Goal: Task Accomplishment & Management: Complete application form

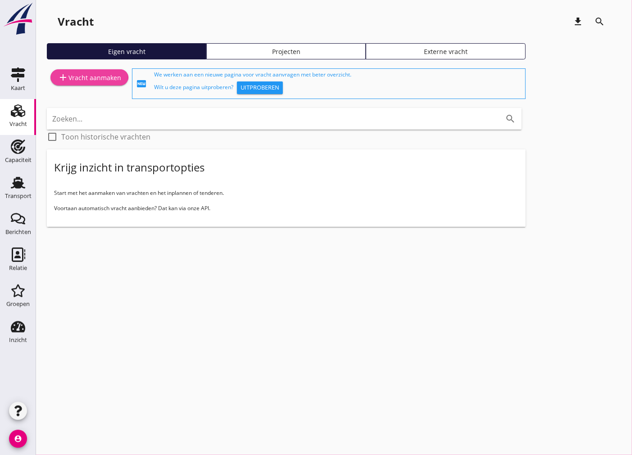
click at [98, 79] on div "add Vracht aanmaken" at bounding box center [89, 77] width 63 height 11
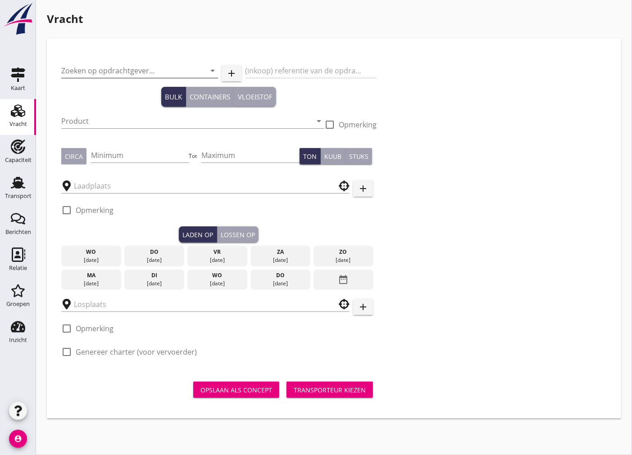
click at [146, 69] on input "Zoeken op opdrachtgever..." at bounding box center [126, 70] width 131 height 14
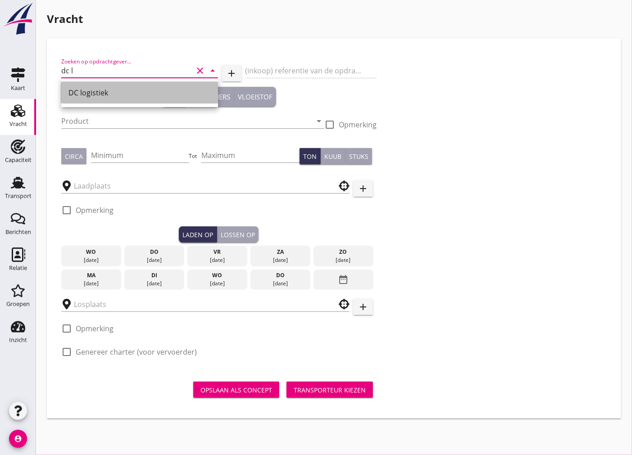
click at [121, 94] on div "DC logistiek" at bounding box center [139, 92] width 142 height 11
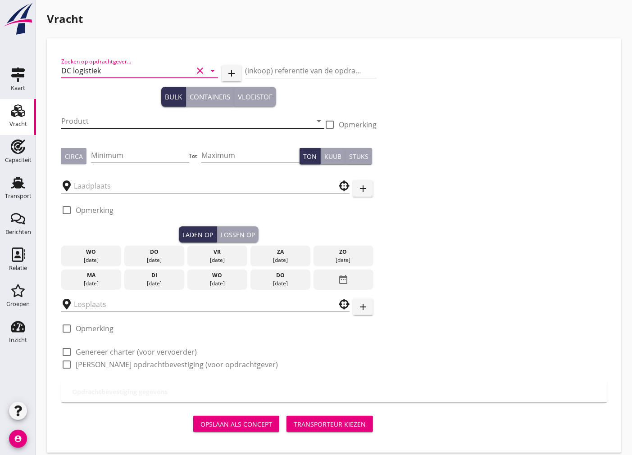
type input "DC logistiek"
click at [101, 120] on input "Product" at bounding box center [186, 121] width 250 height 14
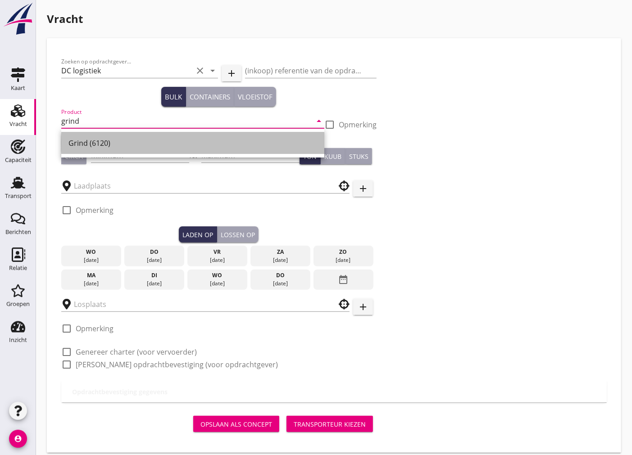
click at [199, 145] on div "Grind (6120)" at bounding box center [192, 143] width 248 height 11
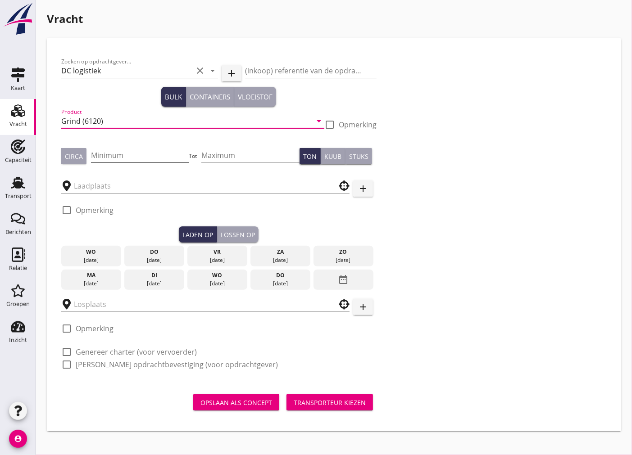
type input "Grind (6120)"
click at [141, 156] on input "Minimum" at bounding box center [140, 155] width 98 height 14
type input "1600"
click at [271, 183] on input "text" at bounding box center [199, 186] width 250 height 14
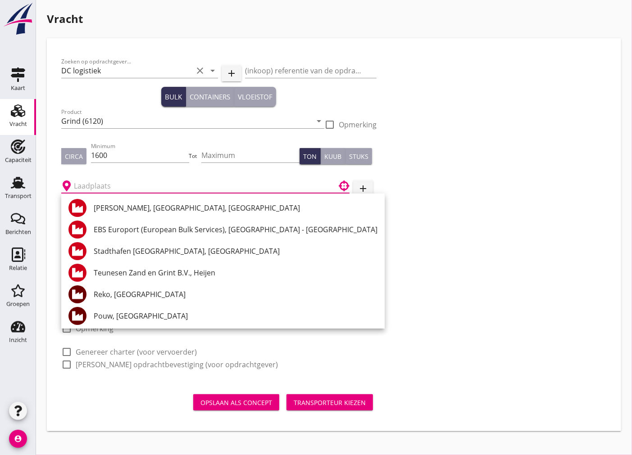
click at [16, 123] on div "Vracht" at bounding box center [18, 124] width 18 height 6
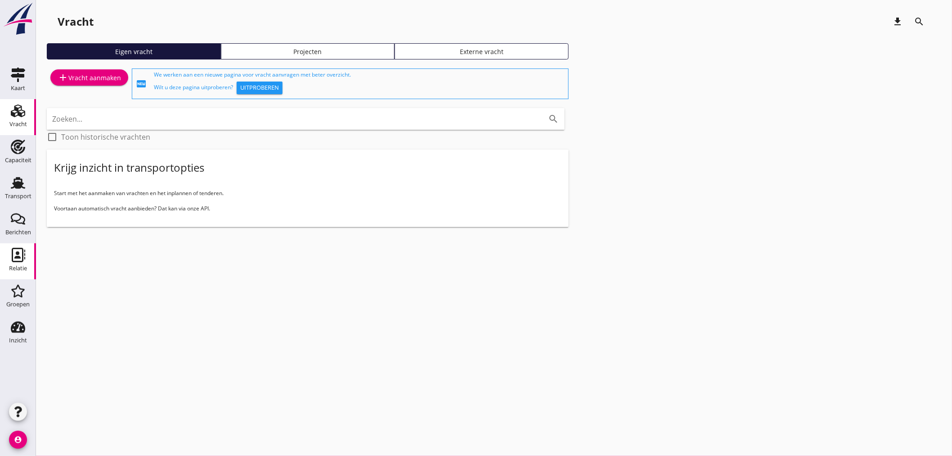
click at [18, 262] on div "Relatie" at bounding box center [18, 268] width 18 height 13
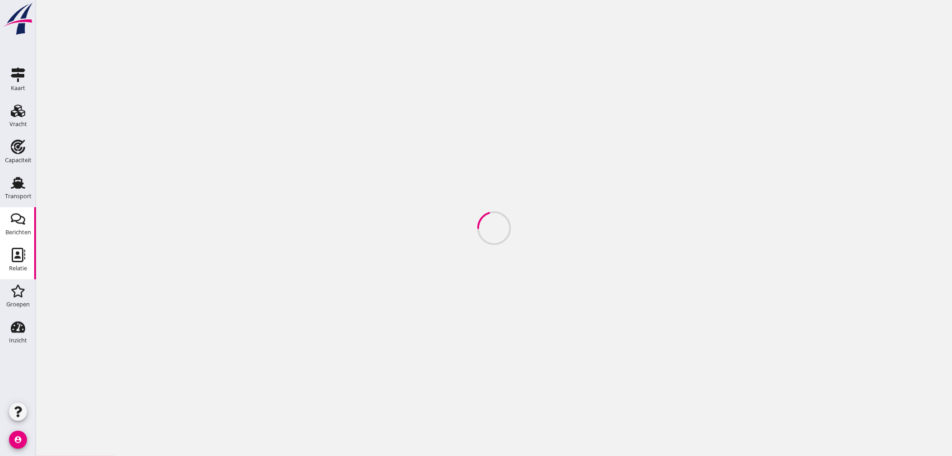
click at [13, 233] on div "Berichten" at bounding box center [18, 232] width 26 height 6
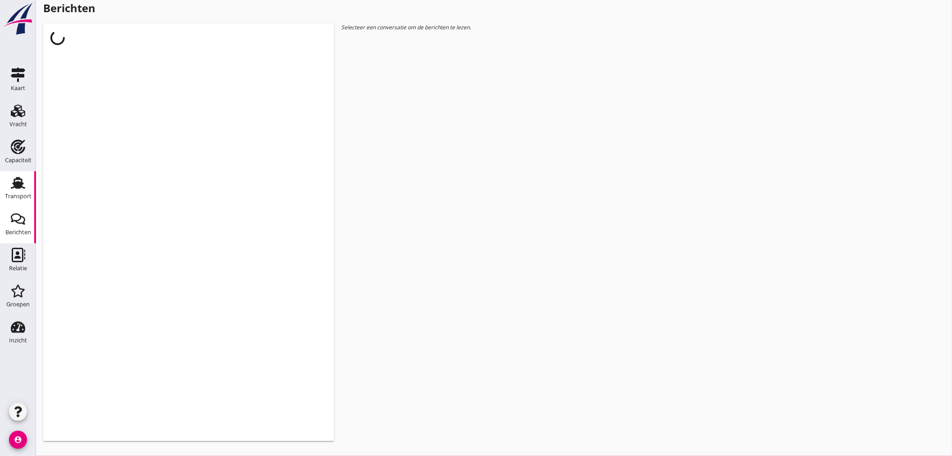
click at [23, 171] on link "Transport Transport" at bounding box center [18, 189] width 36 height 36
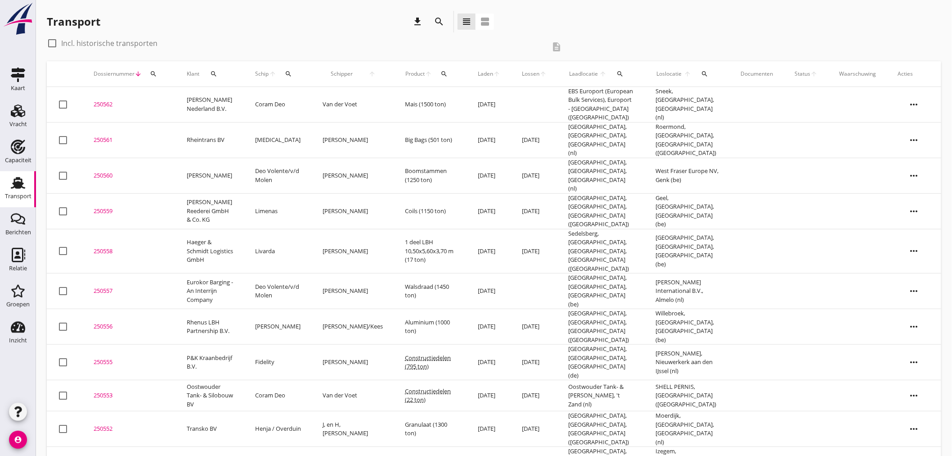
click at [215, 72] on icon "search" at bounding box center [213, 73] width 7 height 7
click at [249, 93] on input "Zoeken op opdrachtgever..." at bounding box center [254, 100] width 94 height 14
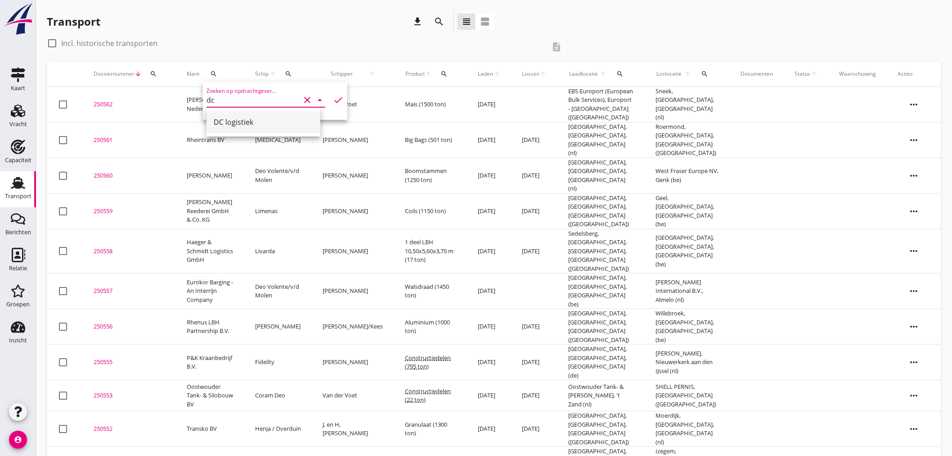
click at [255, 119] on div "DC logistiek" at bounding box center [263, 122] width 99 height 11
type input "DC logistiek"
click at [333, 100] on icon "check" at bounding box center [338, 100] width 11 height 11
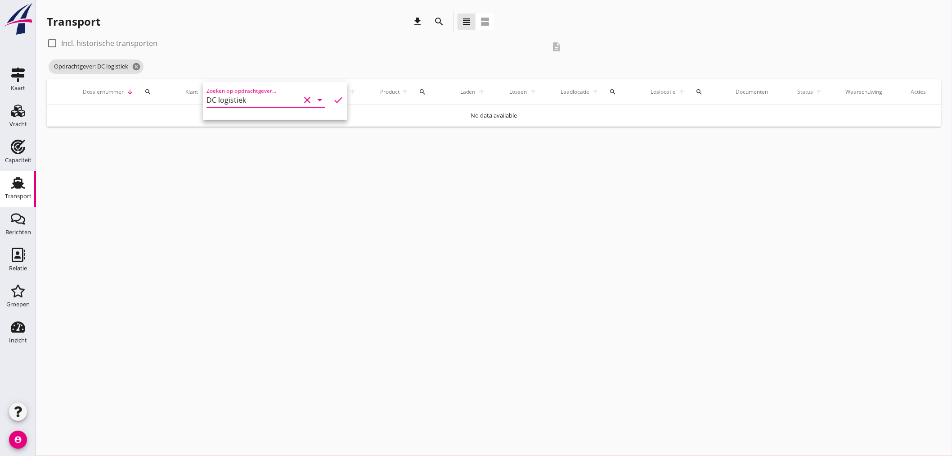
click at [333, 99] on icon "check" at bounding box center [338, 100] width 11 height 11
click at [54, 45] on div at bounding box center [52, 43] width 15 height 15
checkbox input "true"
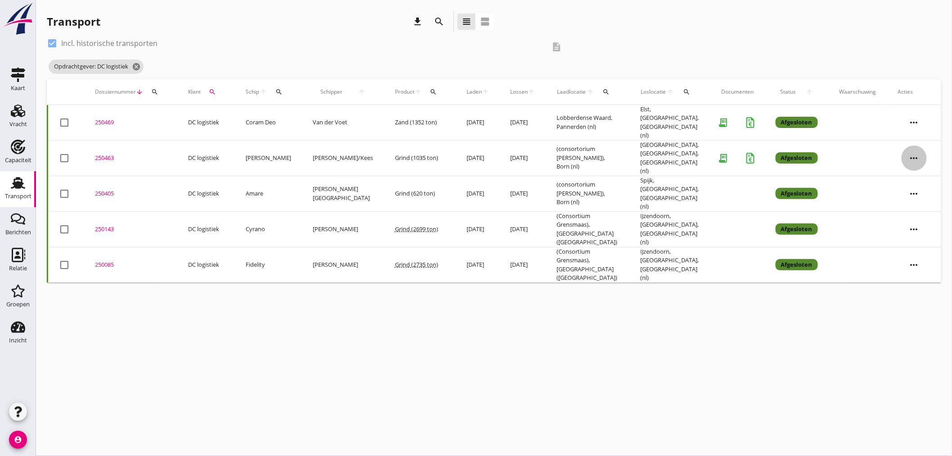
click at [631, 154] on icon "more_horiz" at bounding box center [914, 157] width 25 height 25
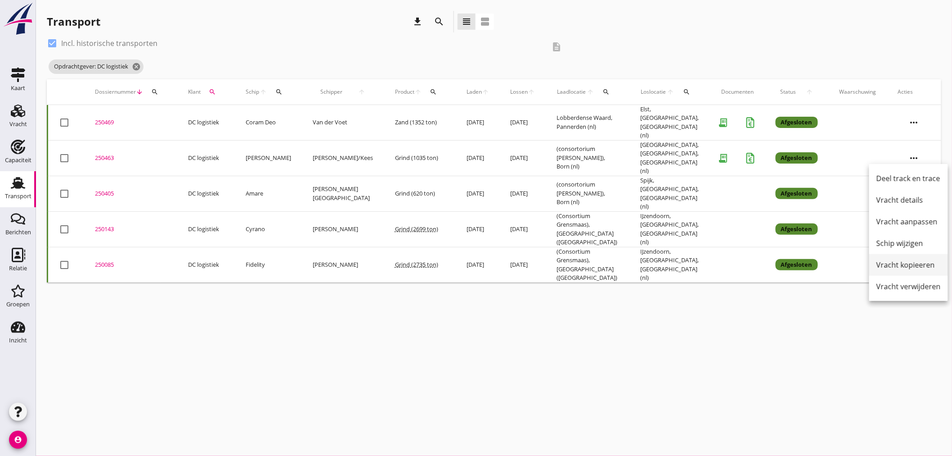
click at [631, 263] on div "Vracht kopieeren" at bounding box center [909, 264] width 64 height 11
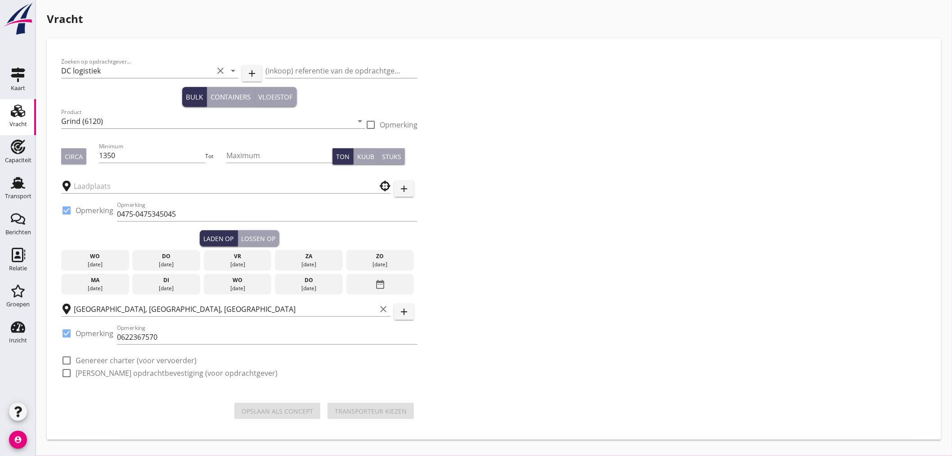
type input "(consortorium [PERSON_NAME])"
checkbox input "true"
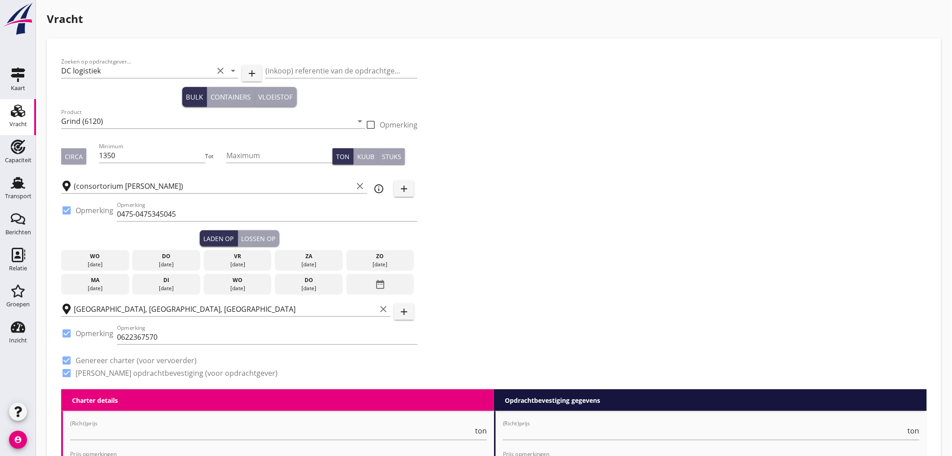
type input "6.75"
type textarea "Lading op waterstand, vracht betaalbaar over [GEOGRAPHIC_DATA]."
checkbox input "false"
radio input "false"
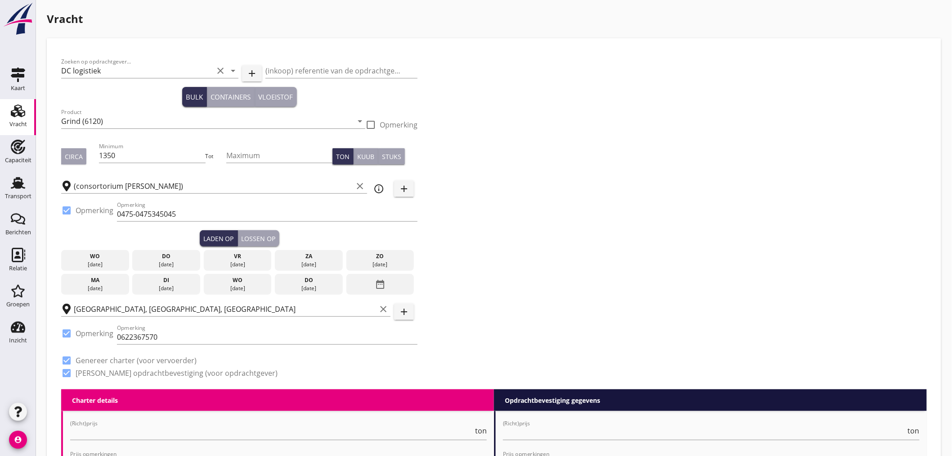
radio input "false"
checkbox input "true"
type input "24"
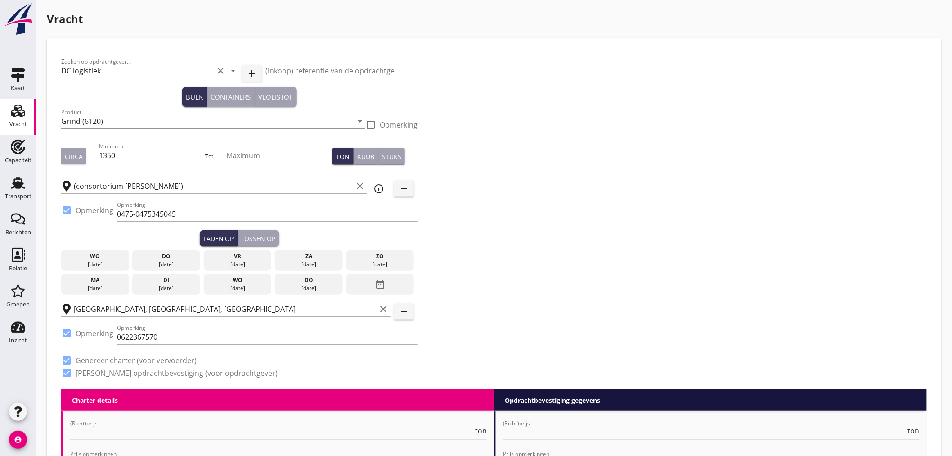
type input "5"
type input "14"
type input "7"
type textarea "Lading op waterstand, vracht betaalbaar over [GEOGRAPHIC_DATA]."
checkbox input "false"
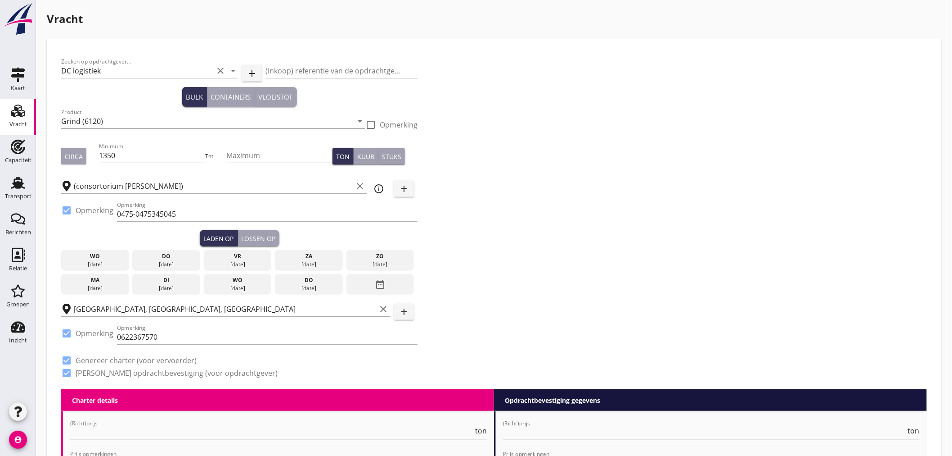
radio input "false"
checkbox input "true"
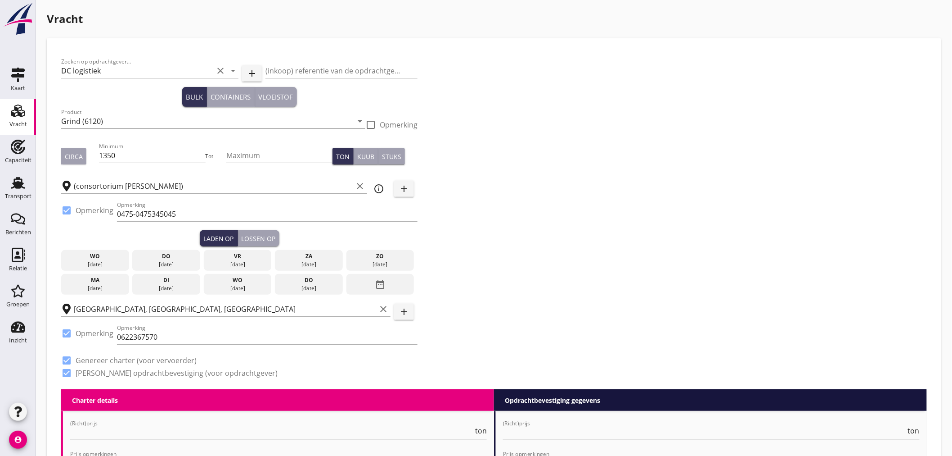
type input "24"
type input "14"
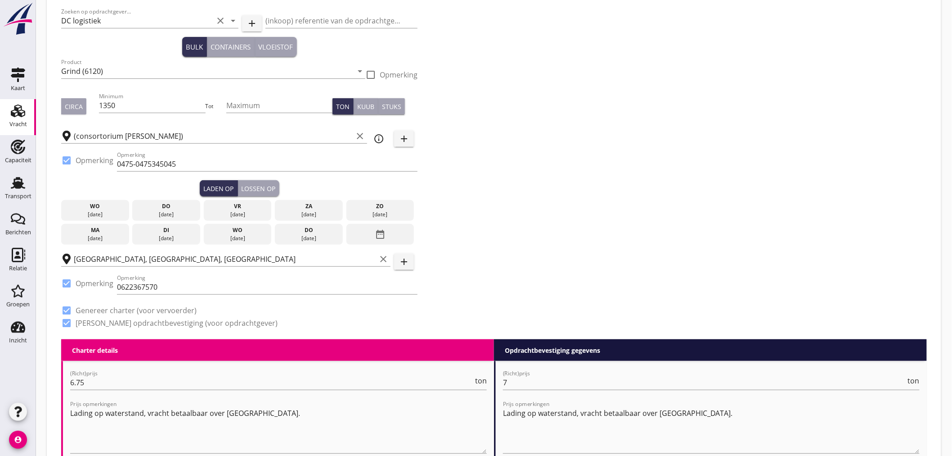
click at [239, 206] on div "vr" at bounding box center [237, 206] width 63 height 8
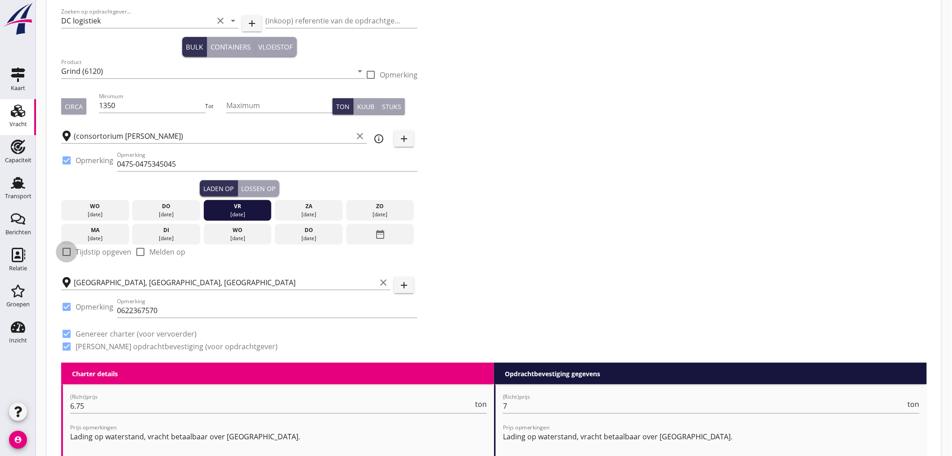
click at [65, 252] on div at bounding box center [66, 251] width 15 height 15
checkbox input "true"
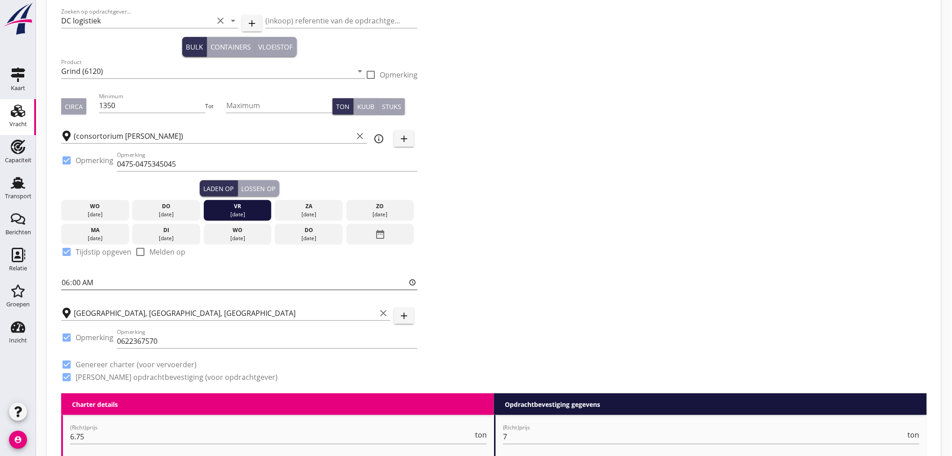
click at [64, 281] on input "06:00" at bounding box center [239, 282] width 356 height 14
type input "12:01"
click at [253, 191] on div "Lossen op" at bounding box center [259, 188] width 34 height 9
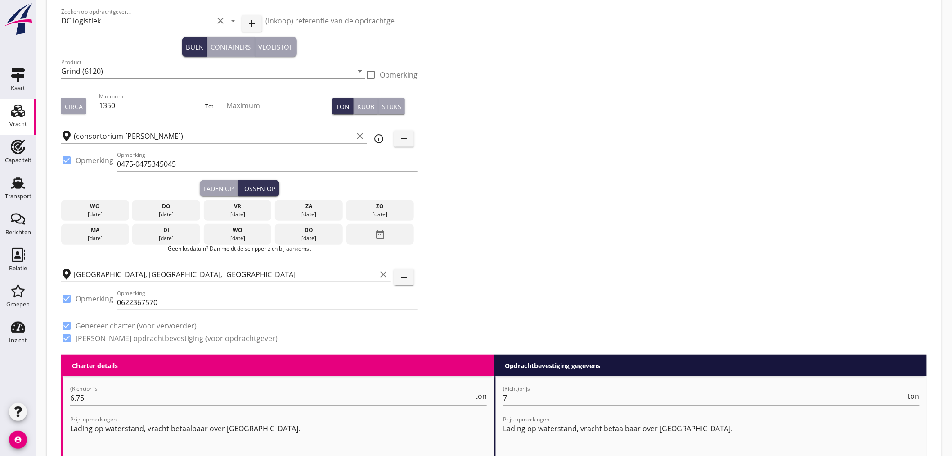
click at [179, 238] on div "[DATE]" at bounding box center [166, 238] width 63 height 8
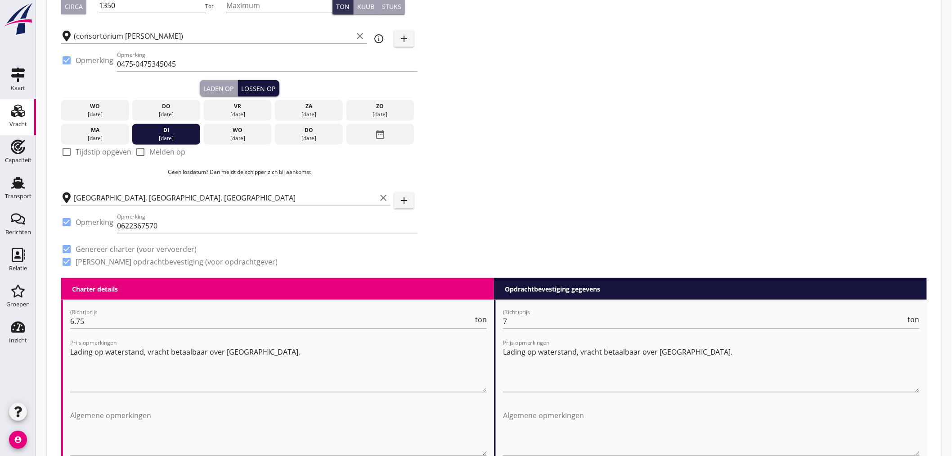
scroll to position [0, 0]
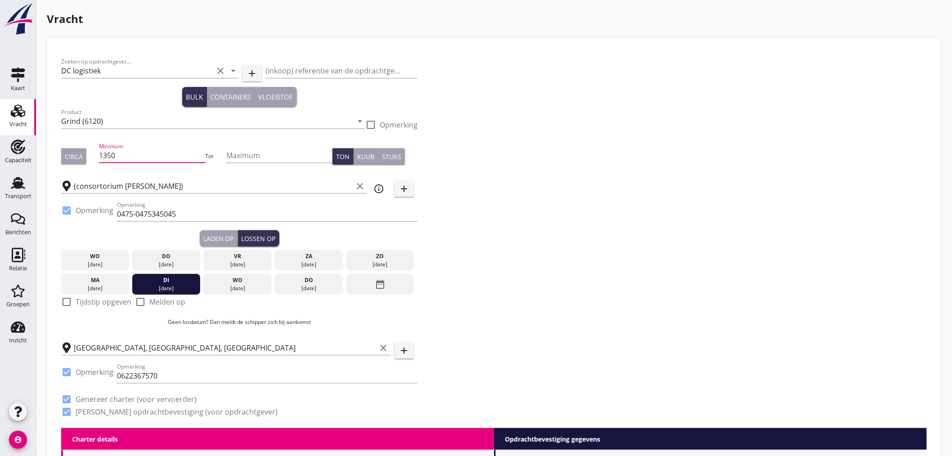
drag, startPoint x: 142, startPoint y: 157, endPoint x: 51, endPoint y: 161, distance: 91.0
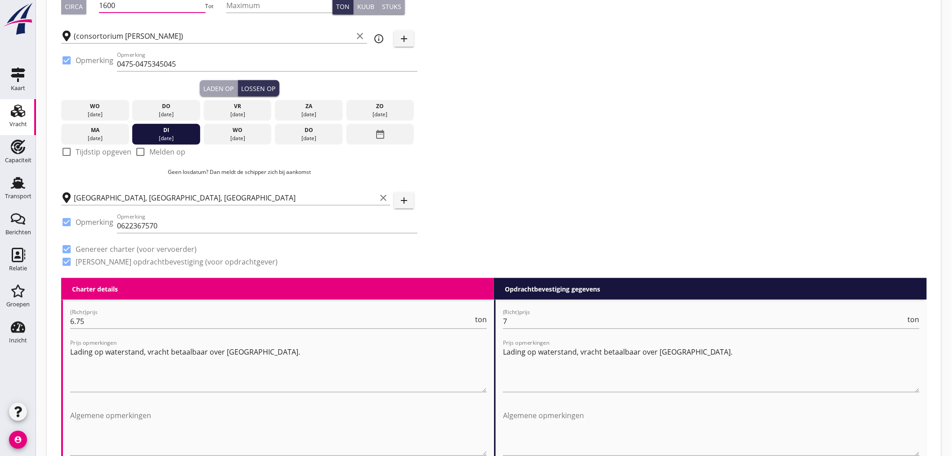
scroll to position [200, 0]
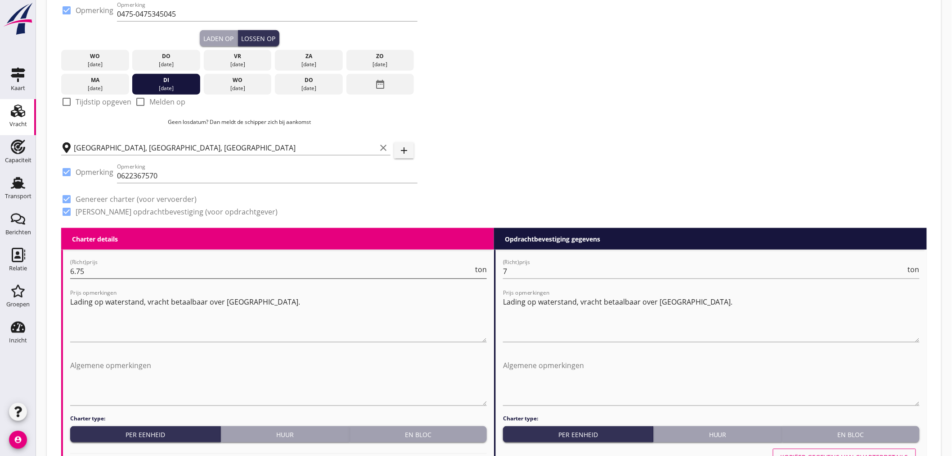
type input "1600"
click at [122, 269] on input "6.75" at bounding box center [271, 271] width 403 height 14
drag, startPoint x: 78, startPoint y: 273, endPoint x: 44, endPoint y: 274, distance: 34.2
type input "5"
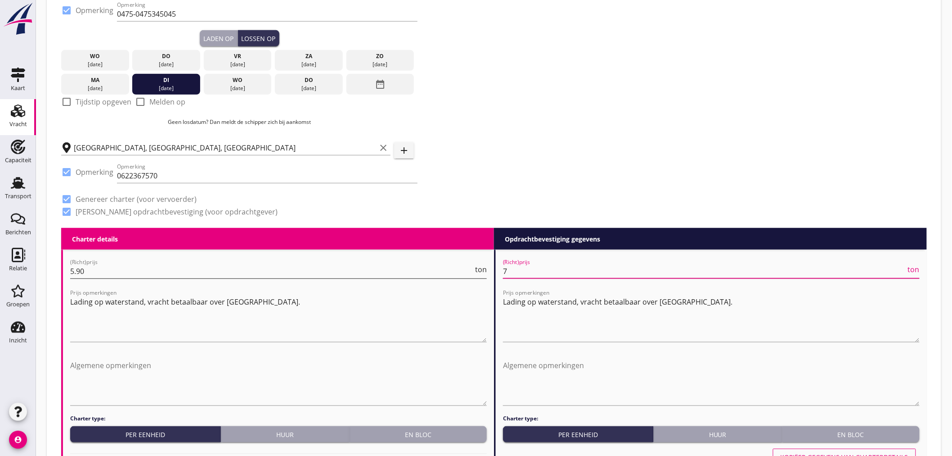
drag, startPoint x: 523, startPoint y: 271, endPoint x: 478, endPoint y: 270, distance: 45.0
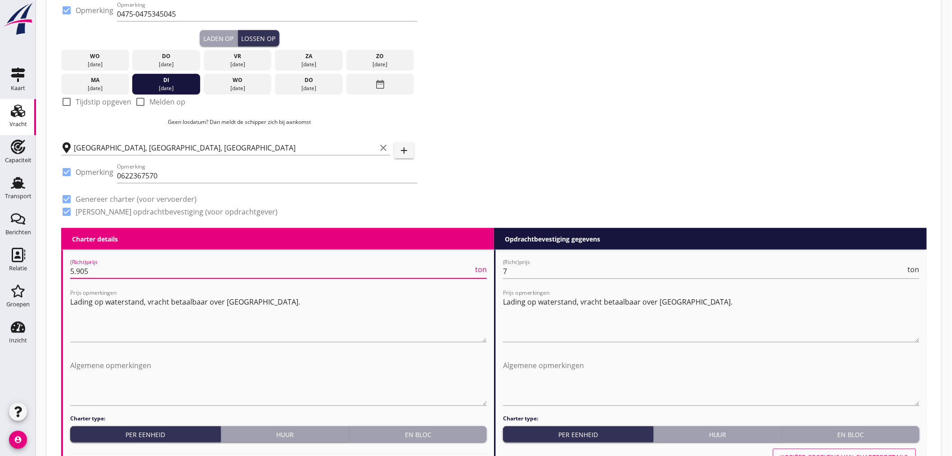
type input "5.90"
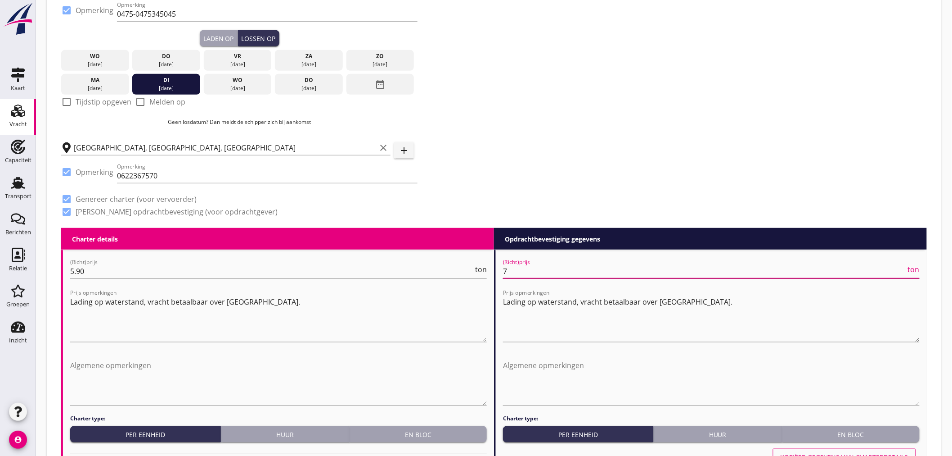
click at [514, 275] on input "7" at bounding box center [704, 271] width 403 height 14
drag, startPoint x: 514, startPoint y: 273, endPoint x: 487, endPoint y: 273, distance: 26.6
type input "5"
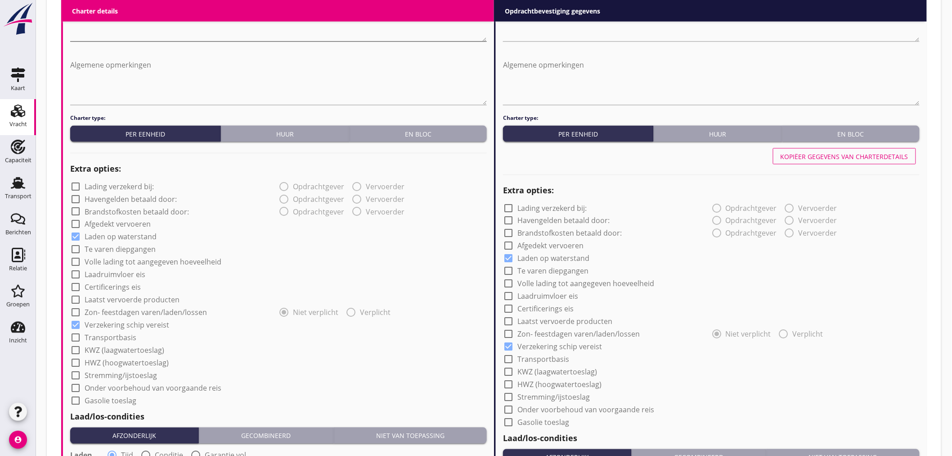
scroll to position [400, 0]
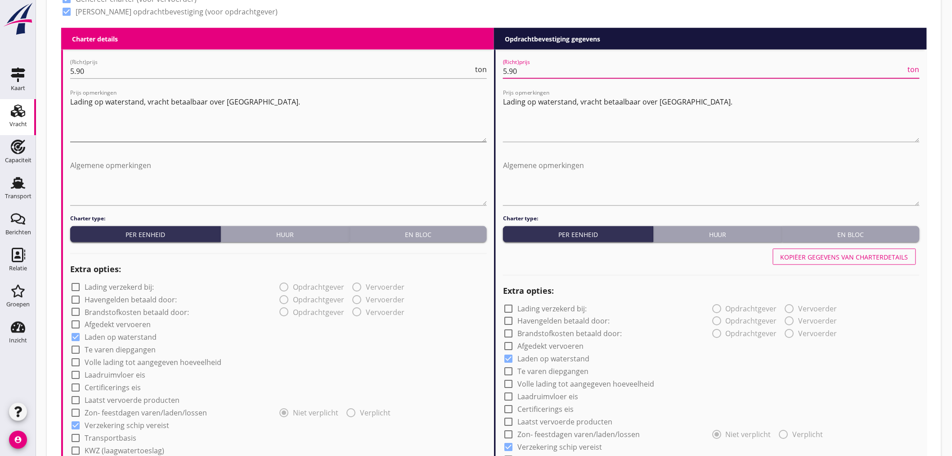
type input "5.90"
click at [239, 102] on textarea "Lading op waterstand, vracht betaalbaar over [GEOGRAPHIC_DATA]." at bounding box center [278, 118] width 417 height 47
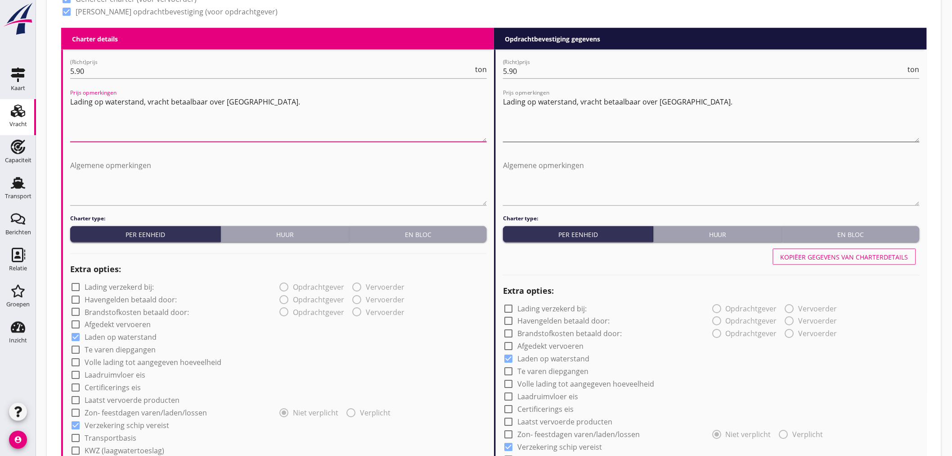
type textarea "Lading op waterstand, vracht betaalbaar over [GEOGRAPHIC_DATA]."
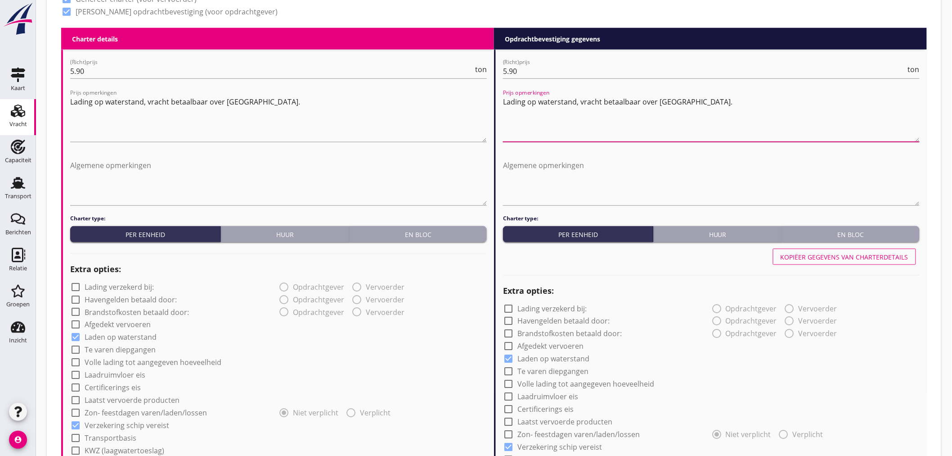
drag, startPoint x: 674, startPoint y: 101, endPoint x: 663, endPoint y: 104, distance: 11.9
click at [631, 104] on textarea "Lading op waterstand, vracht betaalbaar over [GEOGRAPHIC_DATA]." at bounding box center [711, 118] width 417 height 47
type textarea "Lading op waterstand, vracht betaalbaar over [GEOGRAPHIC_DATA]."
click at [212, 206] on div "Algemene opmerkingen" at bounding box center [278, 186] width 417 height 56
click at [207, 194] on textarea "Algemene opmerkingen" at bounding box center [278, 181] width 417 height 47
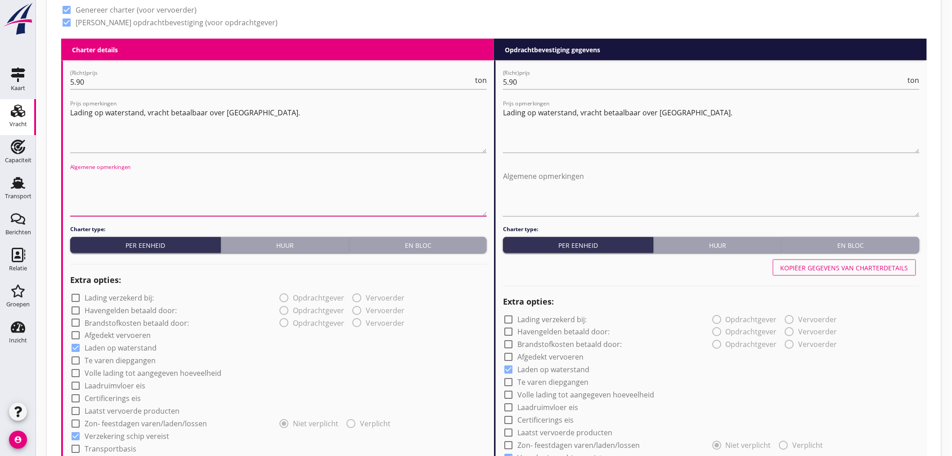
scroll to position [89, 0]
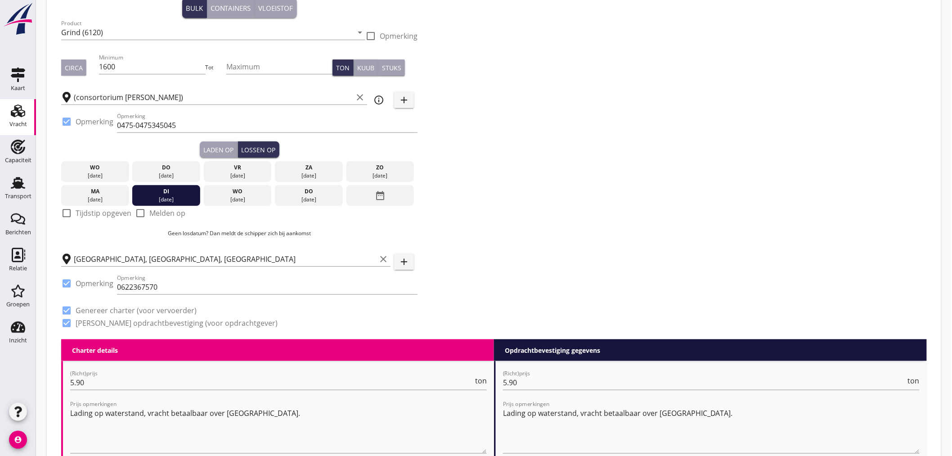
click at [219, 194] on div "wo" at bounding box center [237, 191] width 63 height 8
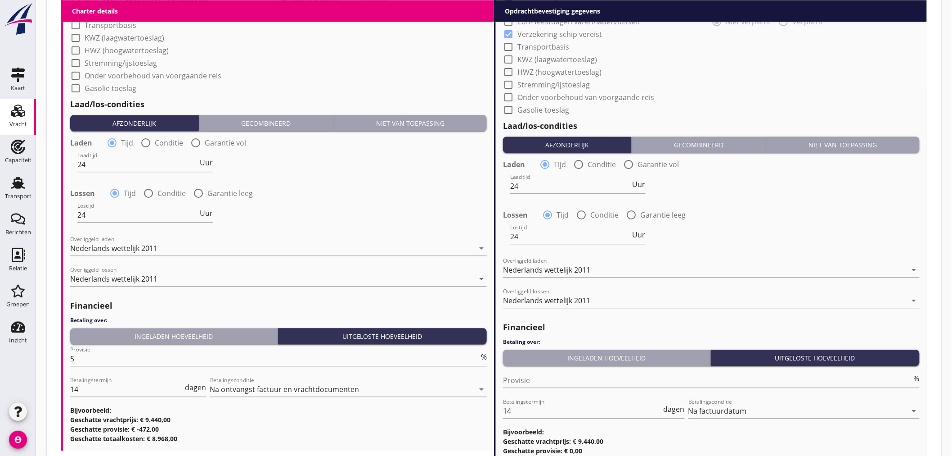
scroll to position [866, 0]
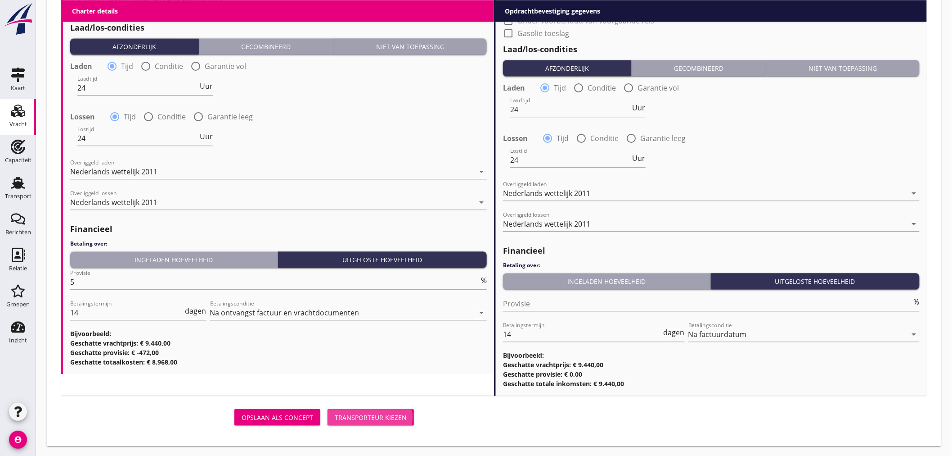
click at [381, 421] on button "Transporteur kiezen" at bounding box center [371, 417] width 86 height 16
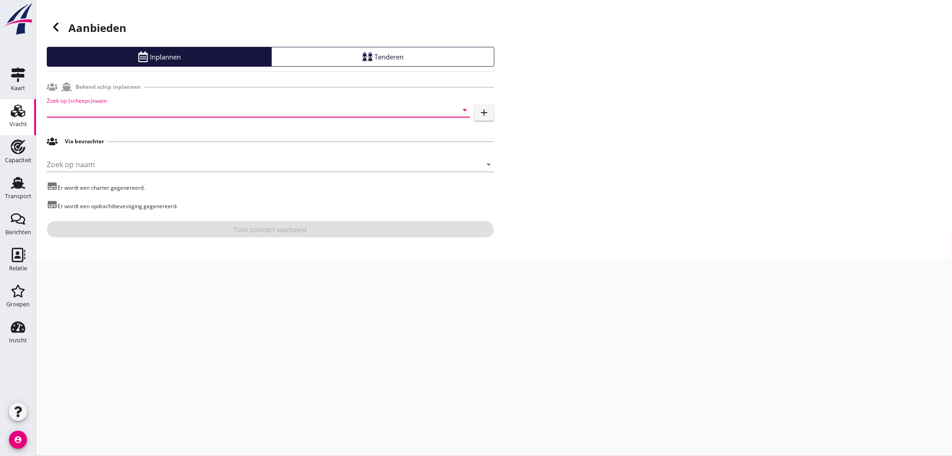
click at [205, 110] on input "Zoek op (scheeps)naam" at bounding box center [246, 110] width 398 height 14
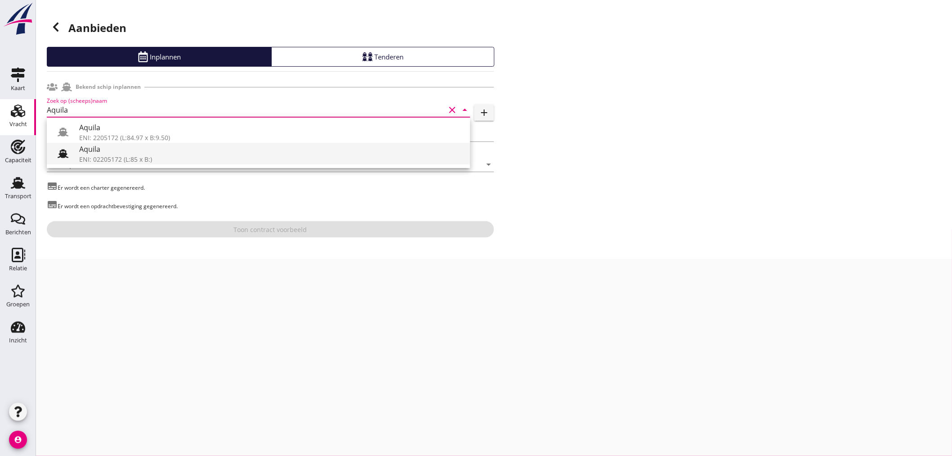
click at [146, 144] on div "Aquila" at bounding box center [271, 149] width 384 height 11
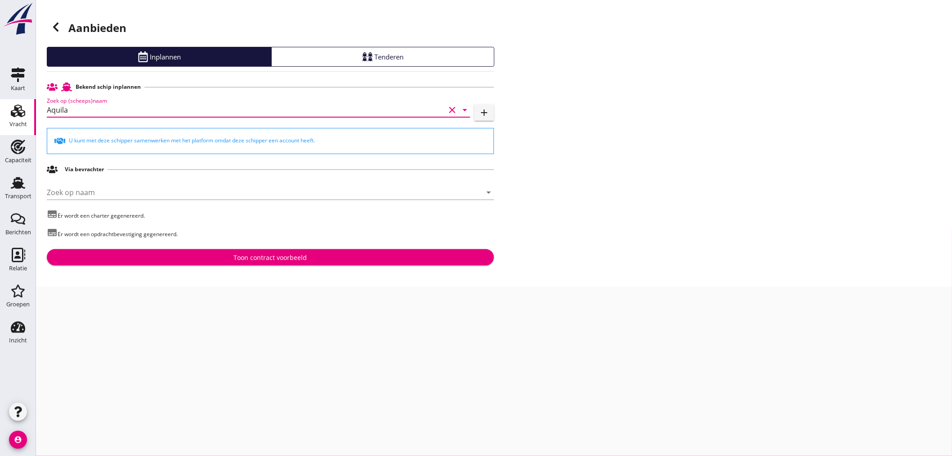
click at [95, 110] on input "Aquila" at bounding box center [246, 110] width 398 height 14
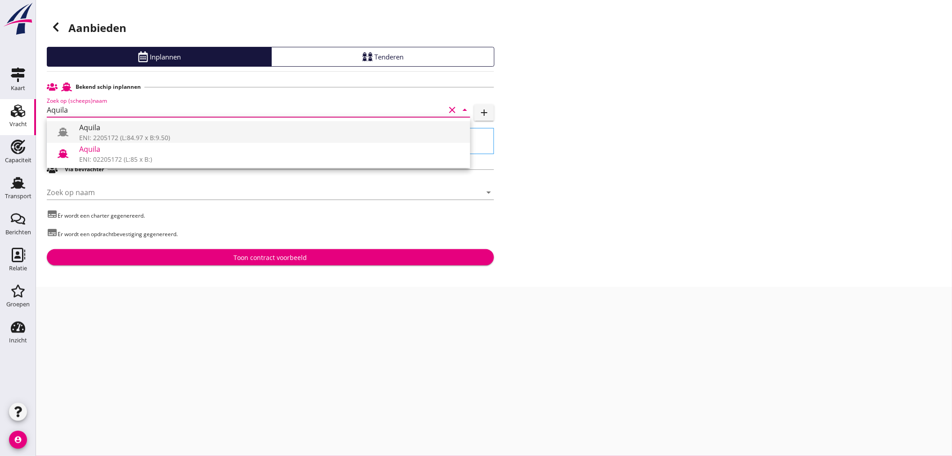
click at [145, 135] on div "ENI: 2205172 (L:84.97 x B:9.50)" at bounding box center [271, 137] width 384 height 9
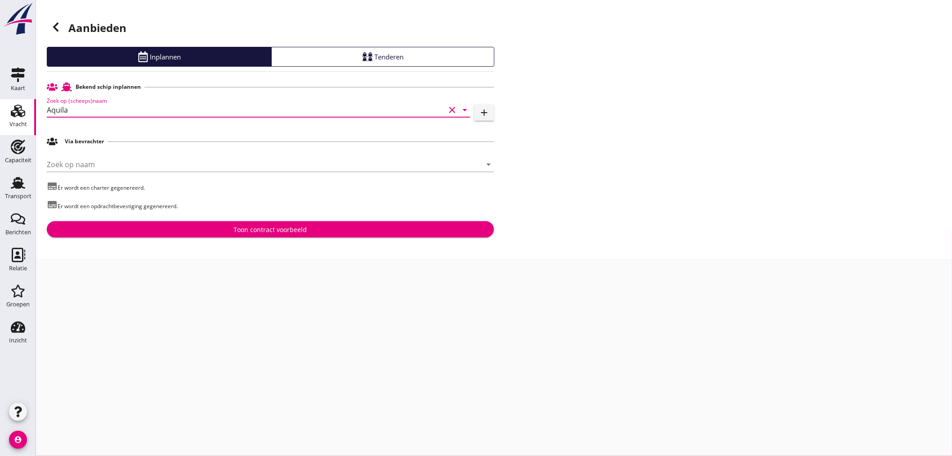
type input "Aquila"
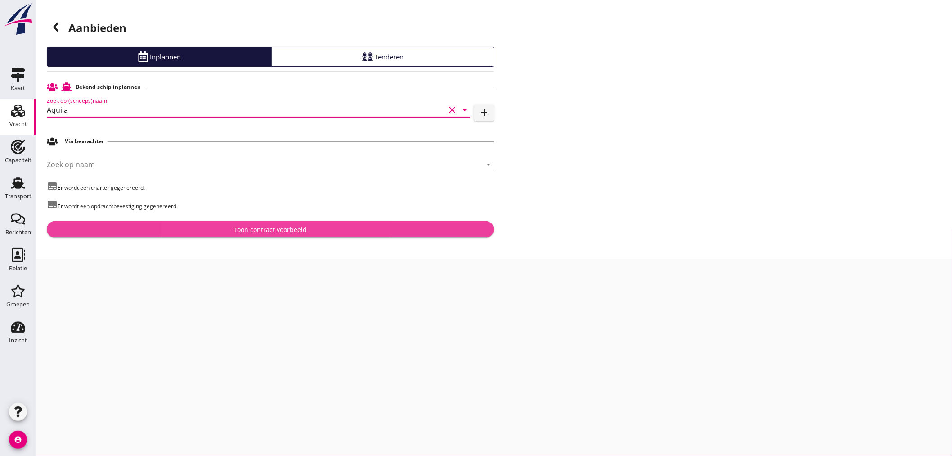
click at [215, 230] on div "Toon contract voorbeeld" at bounding box center [270, 229] width 433 height 9
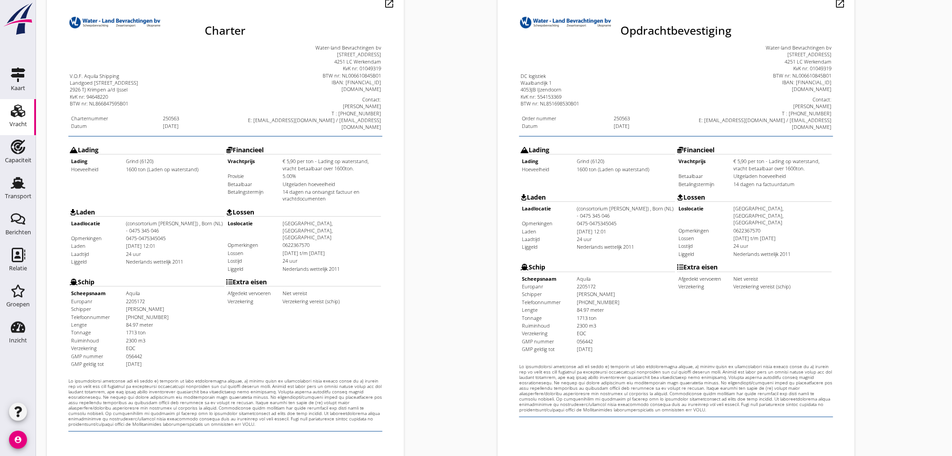
scroll to position [210, 0]
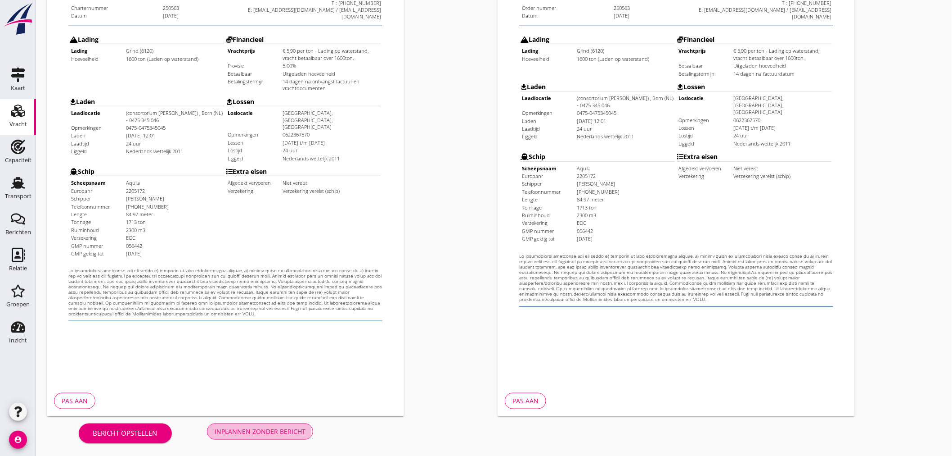
click at [278, 430] on div "Inplannen zonder bericht" at bounding box center [260, 430] width 91 height 9
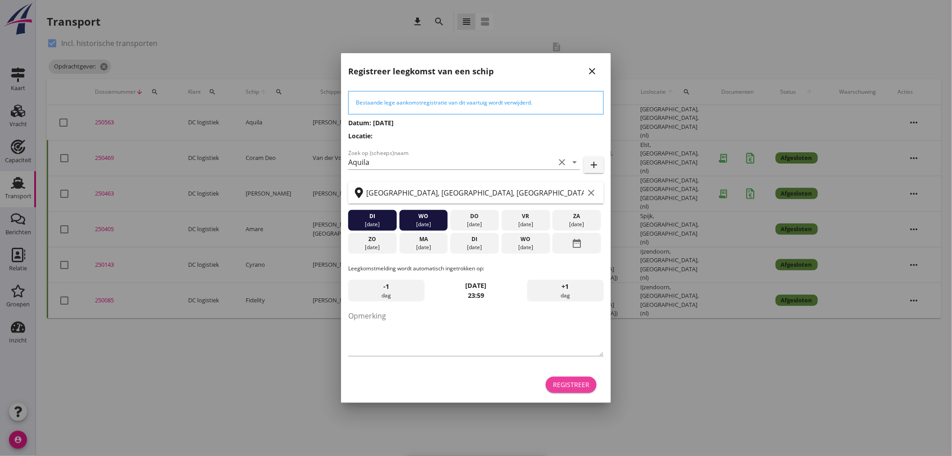
click at [581, 384] on div "Registreer" at bounding box center [571, 383] width 36 height 9
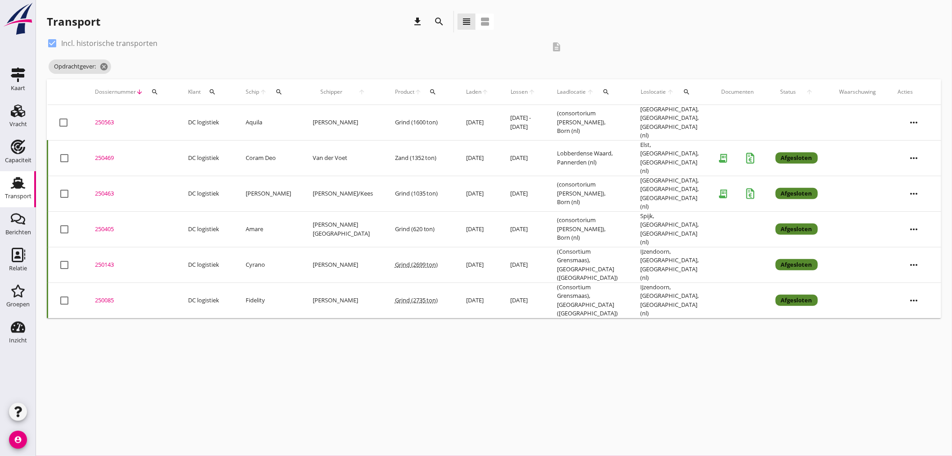
click at [104, 119] on div "250563" at bounding box center [131, 122] width 72 height 9
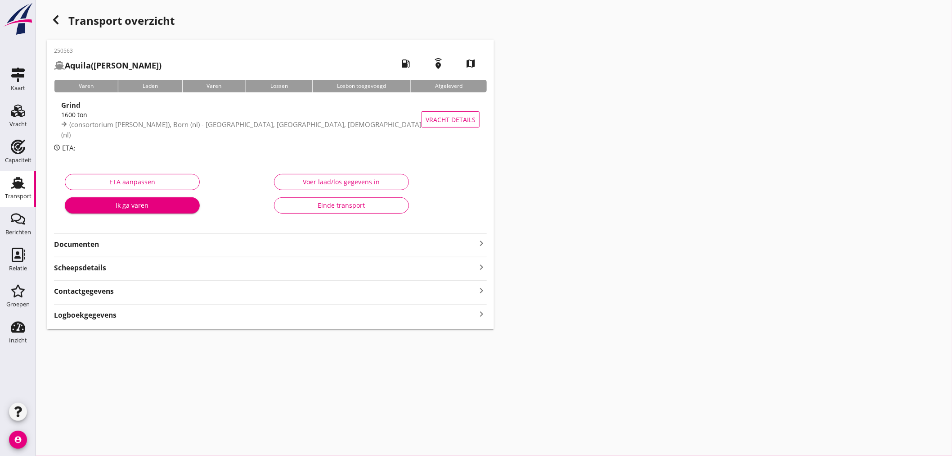
click at [473, 241] on strong "Documenten" at bounding box center [265, 244] width 422 height 10
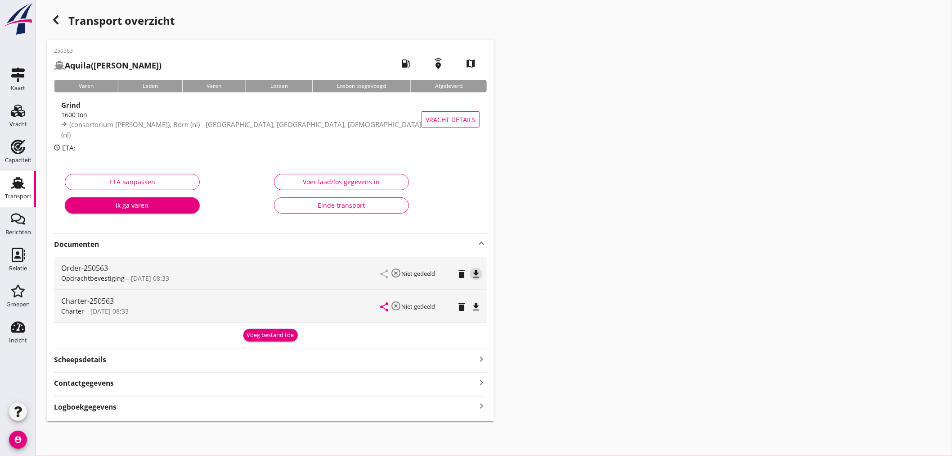
click at [474, 273] on icon "file_download" at bounding box center [476, 273] width 11 height 11
click at [480, 308] on icon "file_download" at bounding box center [476, 306] width 11 height 11
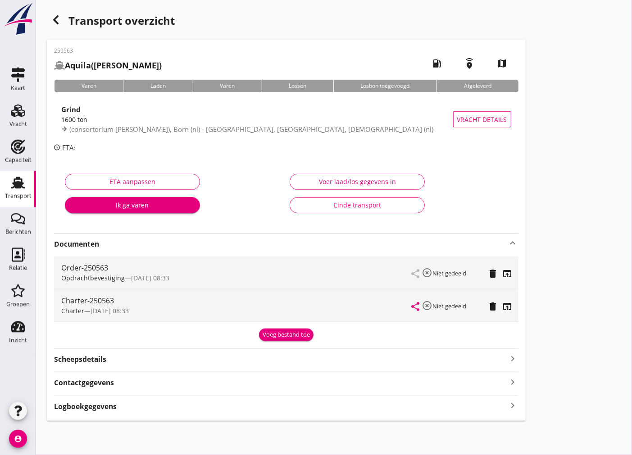
click at [29, 197] on div "Transport" at bounding box center [18, 196] width 27 height 6
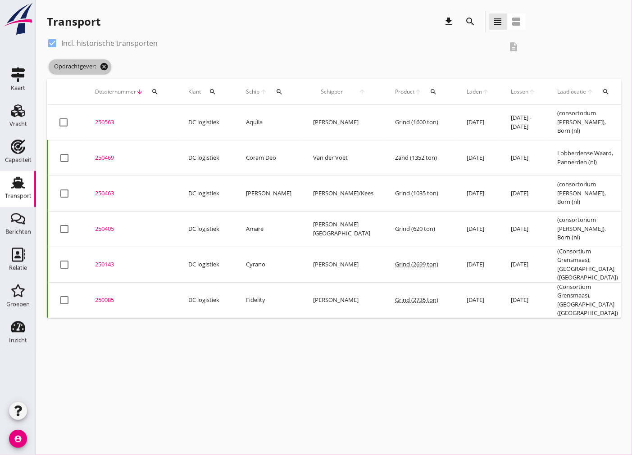
click at [107, 66] on icon "cancel" at bounding box center [103, 66] width 9 height 9
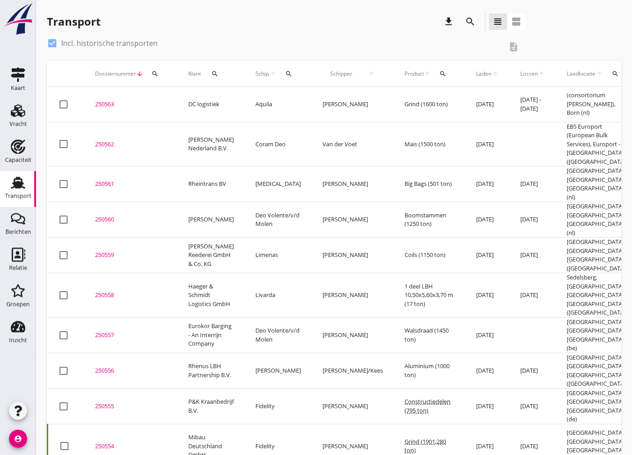
click at [439, 73] on icon "search" at bounding box center [442, 73] width 7 height 7
click at [429, 106] on input "Zoeken op product..." at bounding box center [443, 100] width 94 height 14
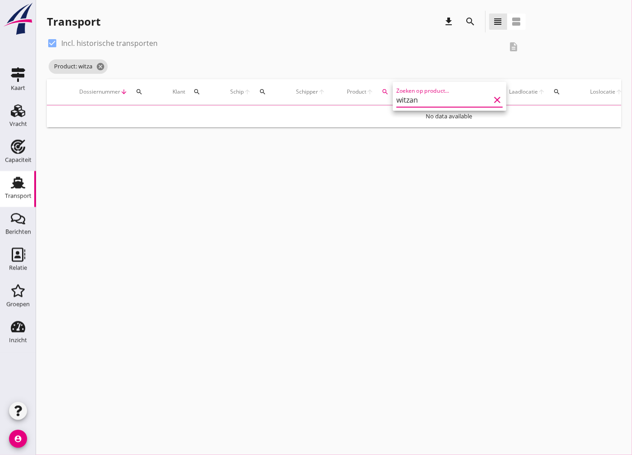
type input "witzand"
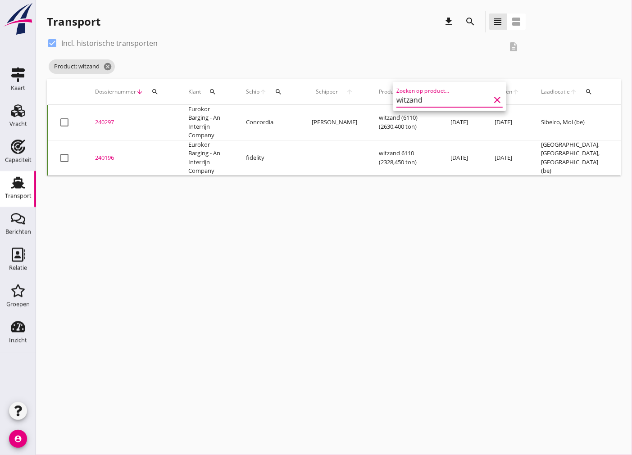
click at [492, 102] on icon "clear" at bounding box center [497, 100] width 11 height 11
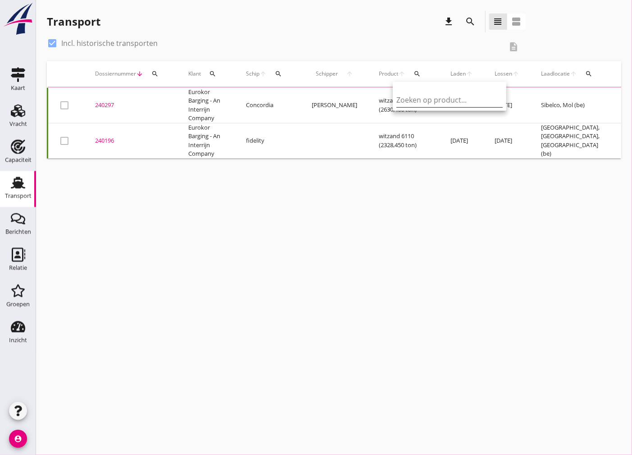
click at [461, 235] on div "cancel You are impersonating another user. Transport download search view_headl…" at bounding box center [334, 227] width 596 height 455
